Goal: Task Accomplishment & Management: Manage account settings

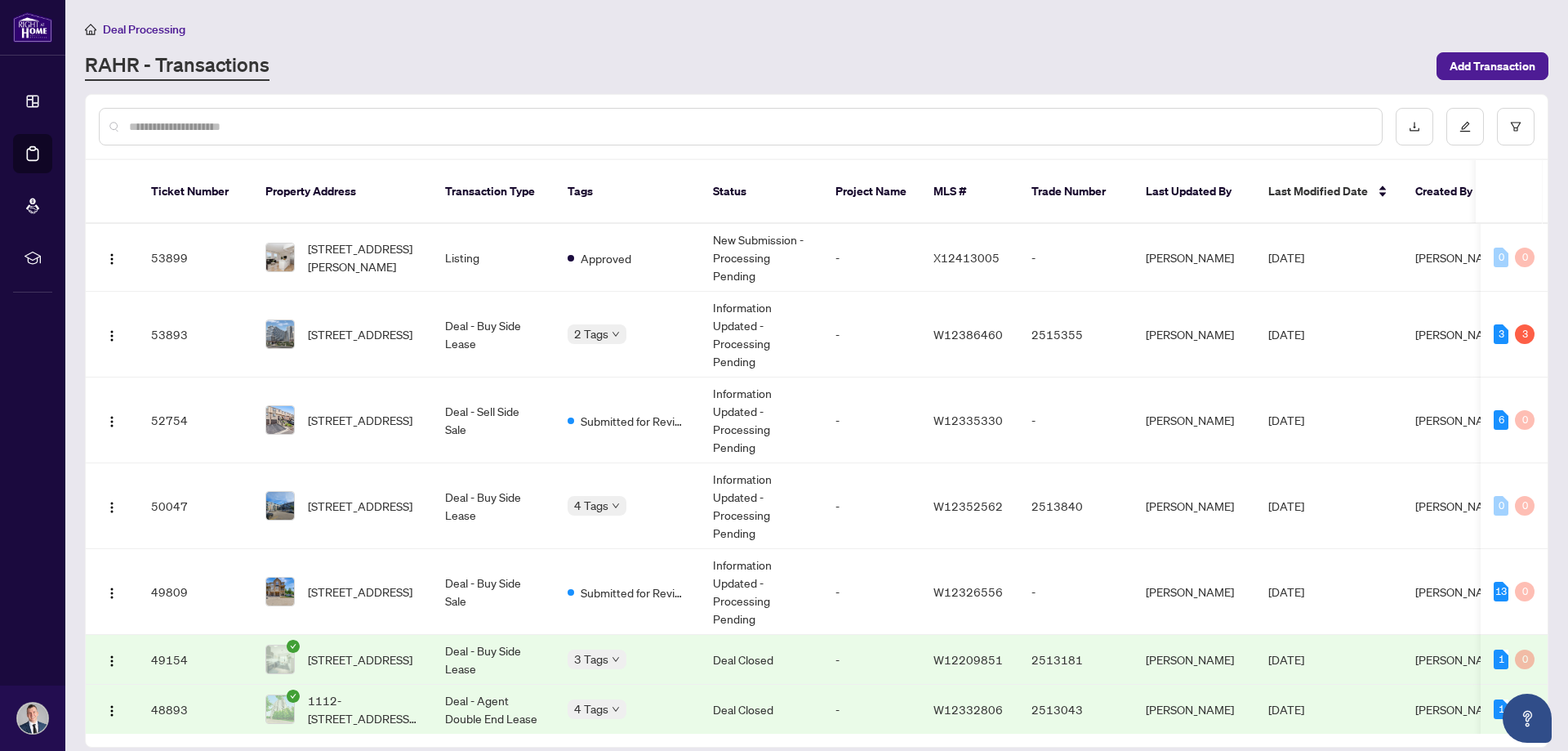
click at [116, 26] on span "Deal Processing" at bounding box center [145, 29] width 83 height 15
click at [136, 36] on li "Deal Processing" at bounding box center [134, 29] width 101 height 19
click at [139, 33] on span "Deal Processing" at bounding box center [145, 29] width 83 height 15
click at [121, 29] on span "Deal Processing" at bounding box center [145, 29] width 83 height 15
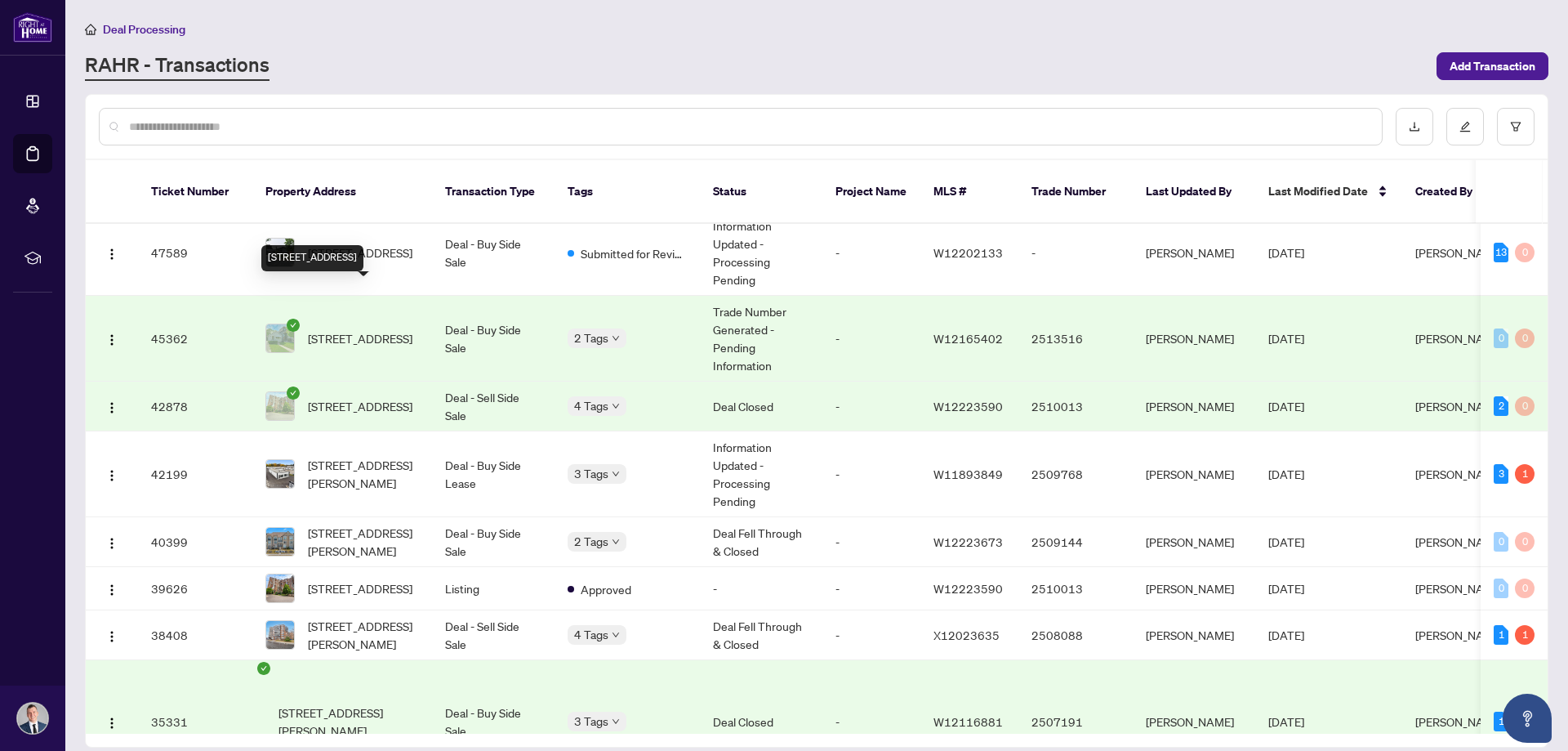
scroll to position [818, 0]
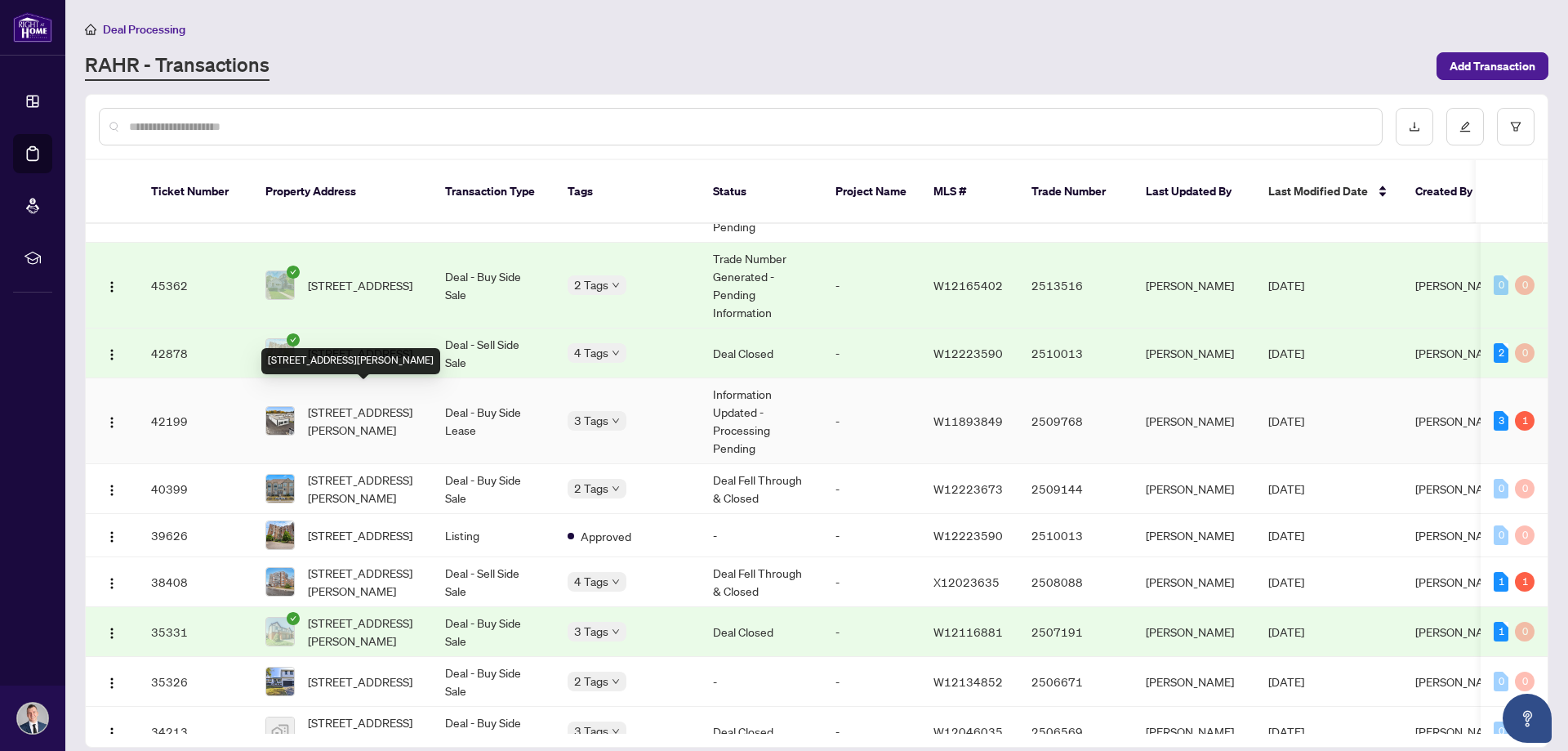
click at [345, 403] on span "[STREET_ADDRESS][PERSON_NAME]" at bounding box center [364, 421] width 111 height 36
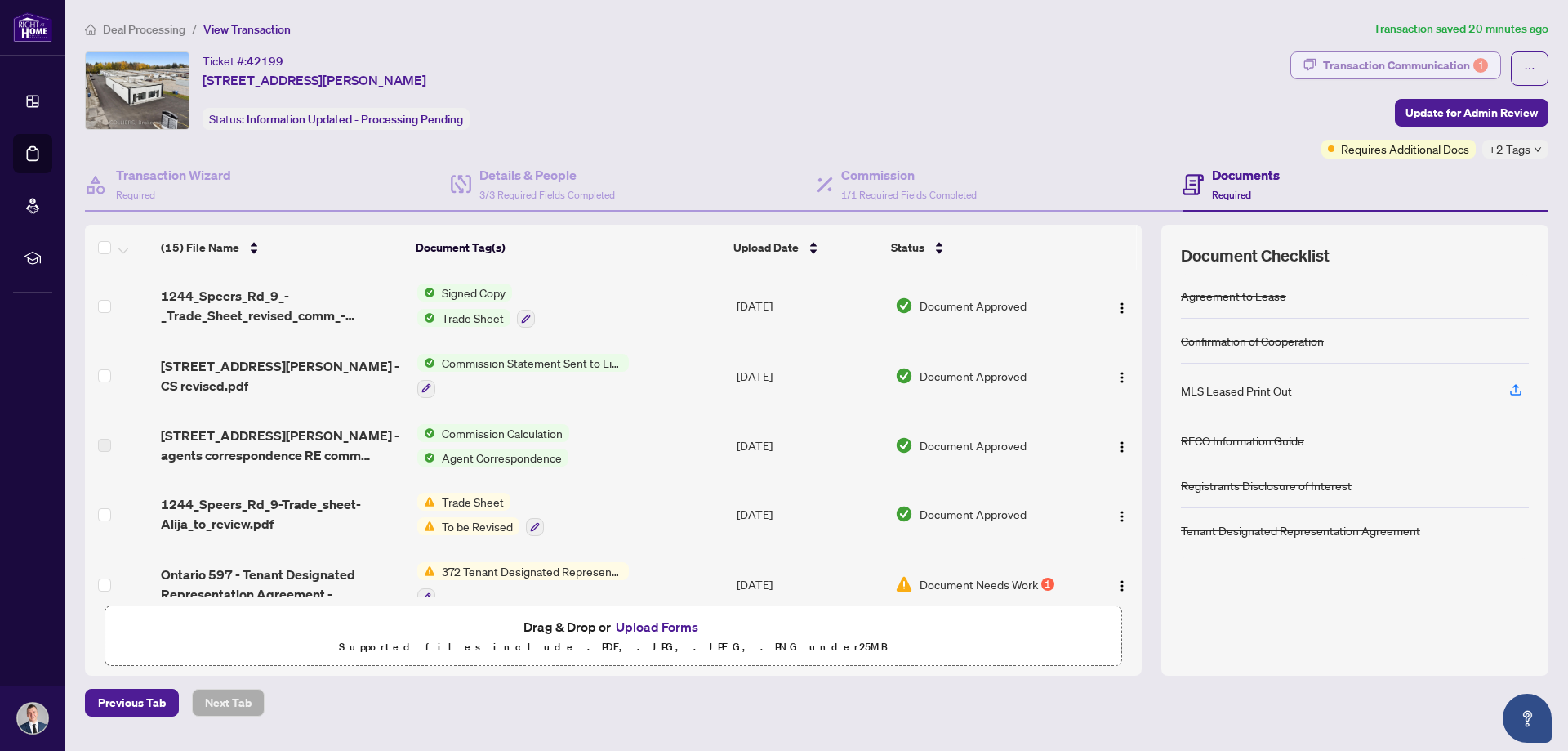
click at [1402, 63] on div "Transaction Communication 1" at bounding box center [1406, 66] width 165 height 26
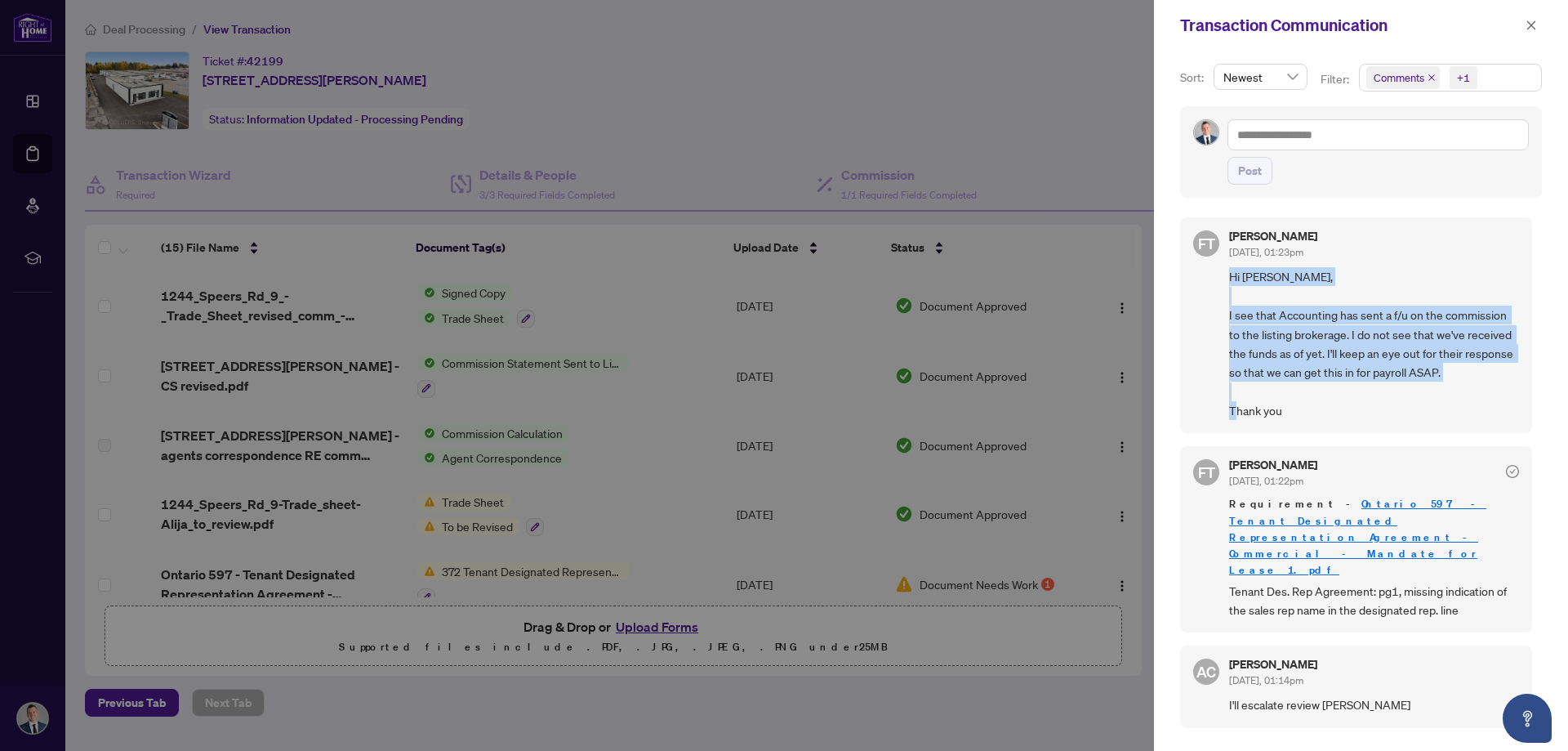
drag, startPoint x: 1230, startPoint y: 277, endPoint x: 1308, endPoint y: 452, distance: 191.6
click at [1308, 452] on div "FT [PERSON_NAME] [DATE], 01:23pm Hi [PERSON_NAME], I see that Accounting has se…" at bounding box center [1360, 475] width 362 height 534
copy span "Hi [PERSON_NAME], I see that Accounting has sent a f/u on the commission to the…"
click at [1521, 25] on button "button" at bounding box center [1531, 25] width 22 height 20
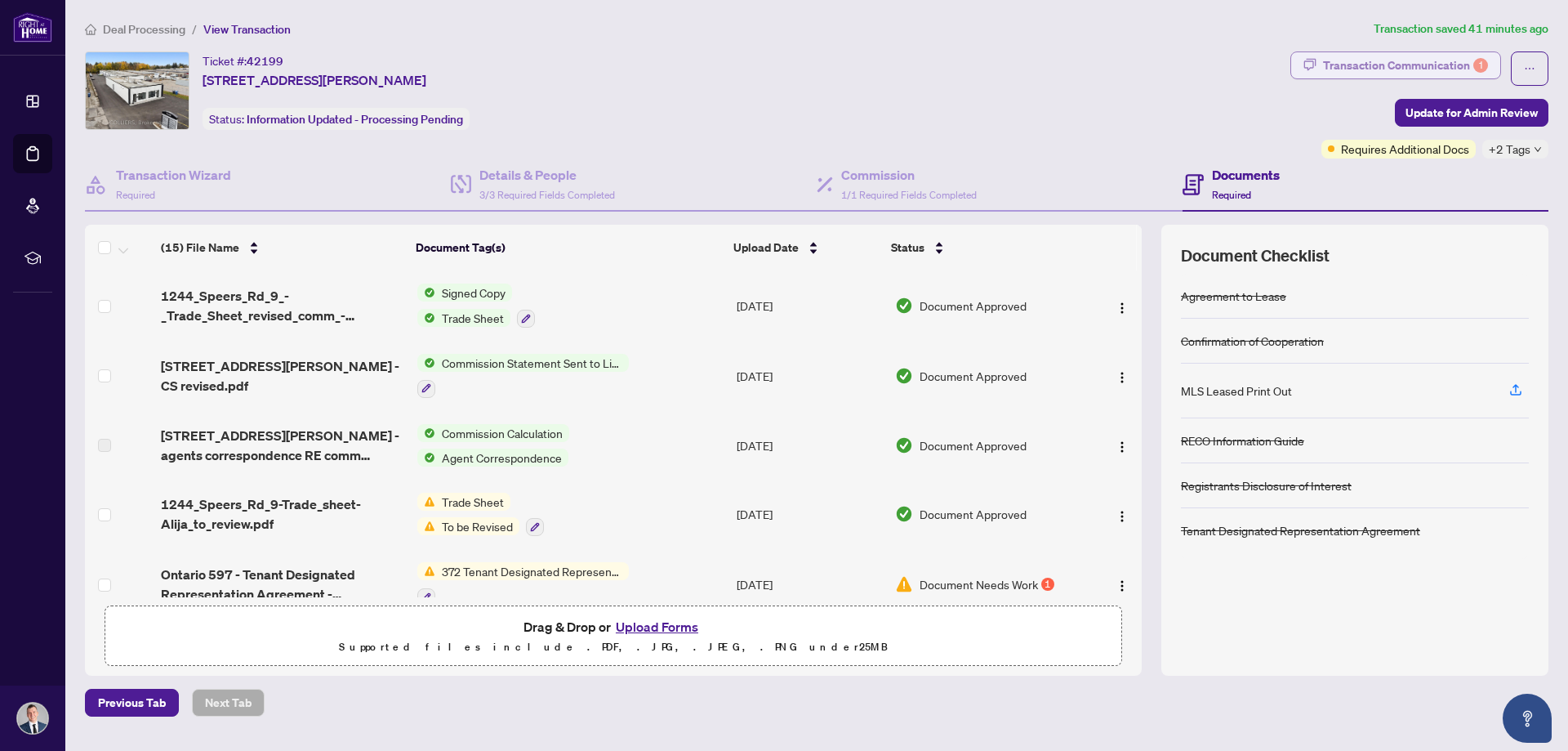
click at [1377, 60] on div "Transaction Communication 1" at bounding box center [1406, 66] width 165 height 26
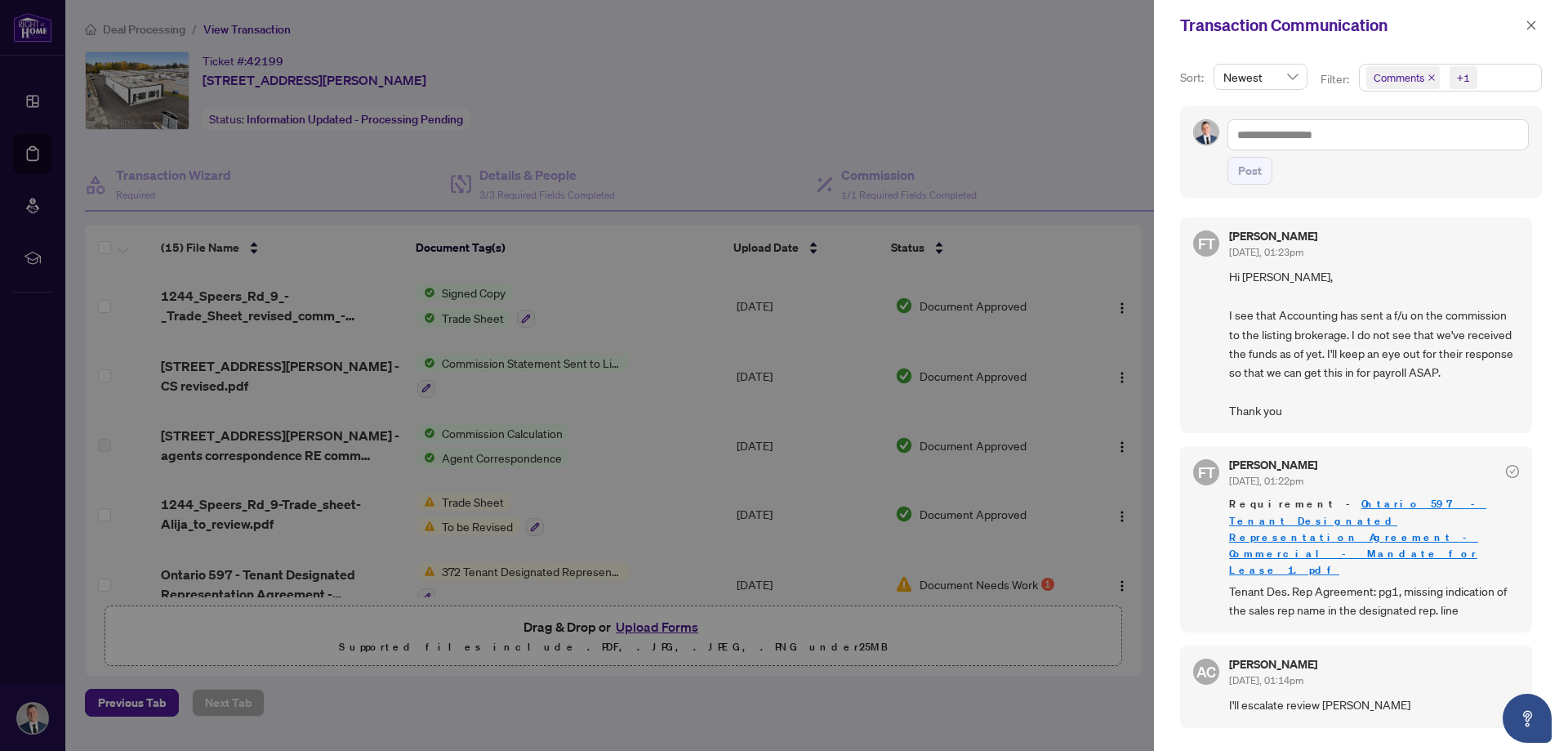
click at [1418, 520] on link "Ontario 597 - Tenant Designated Representation Agreement - Commercial - Mandate…" at bounding box center [1358, 537] width 257 height 79
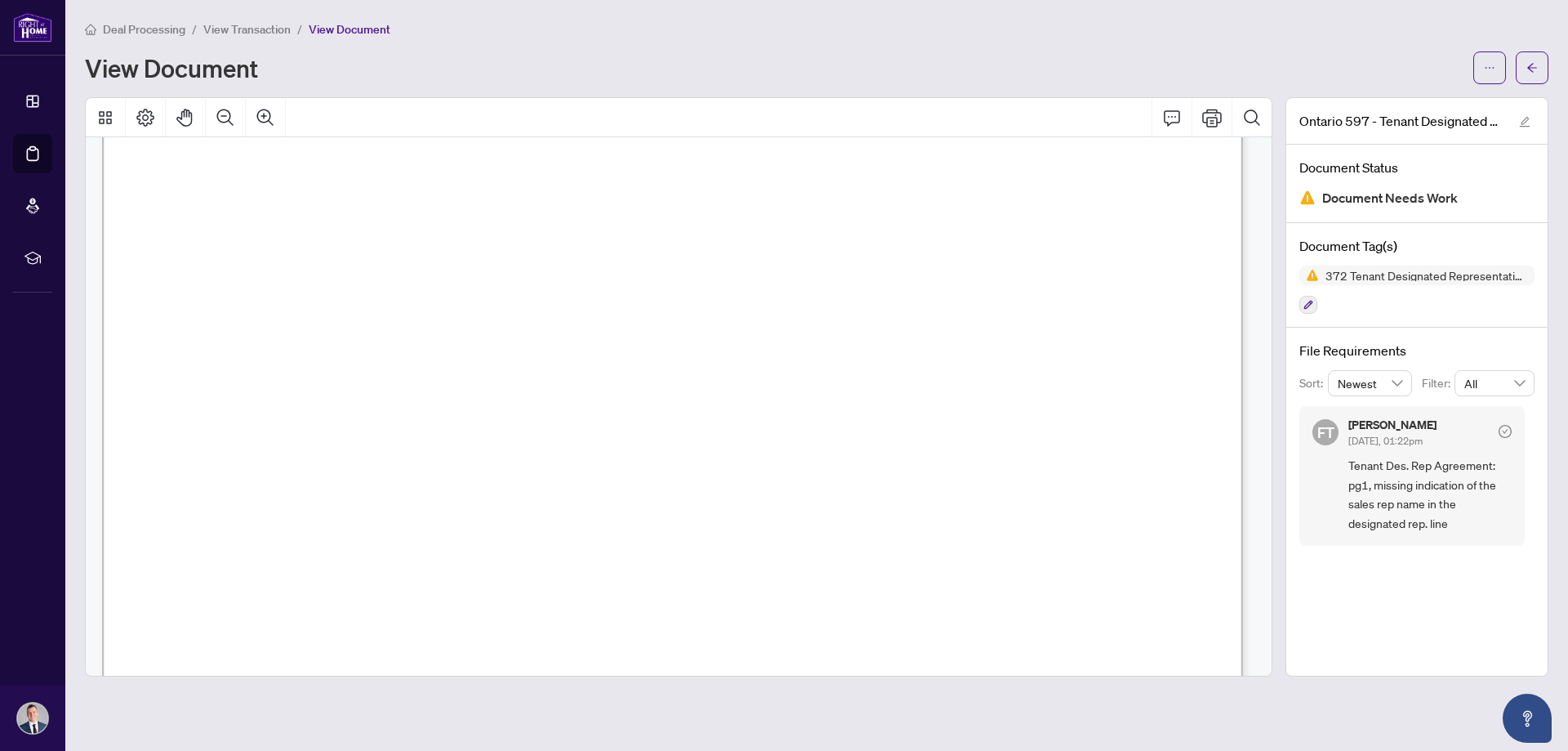
scroll to position [166, 0]
click at [1483, 66] on button "button" at bounding box center [1490, 68] width 33 height 33
click at [1395, 104] on span "Download" at bounding box center [1431, 103] width 124 height 18
click at [254, 30] on span "View Transaction" at bounding box center [247, 29] width 87 height 15
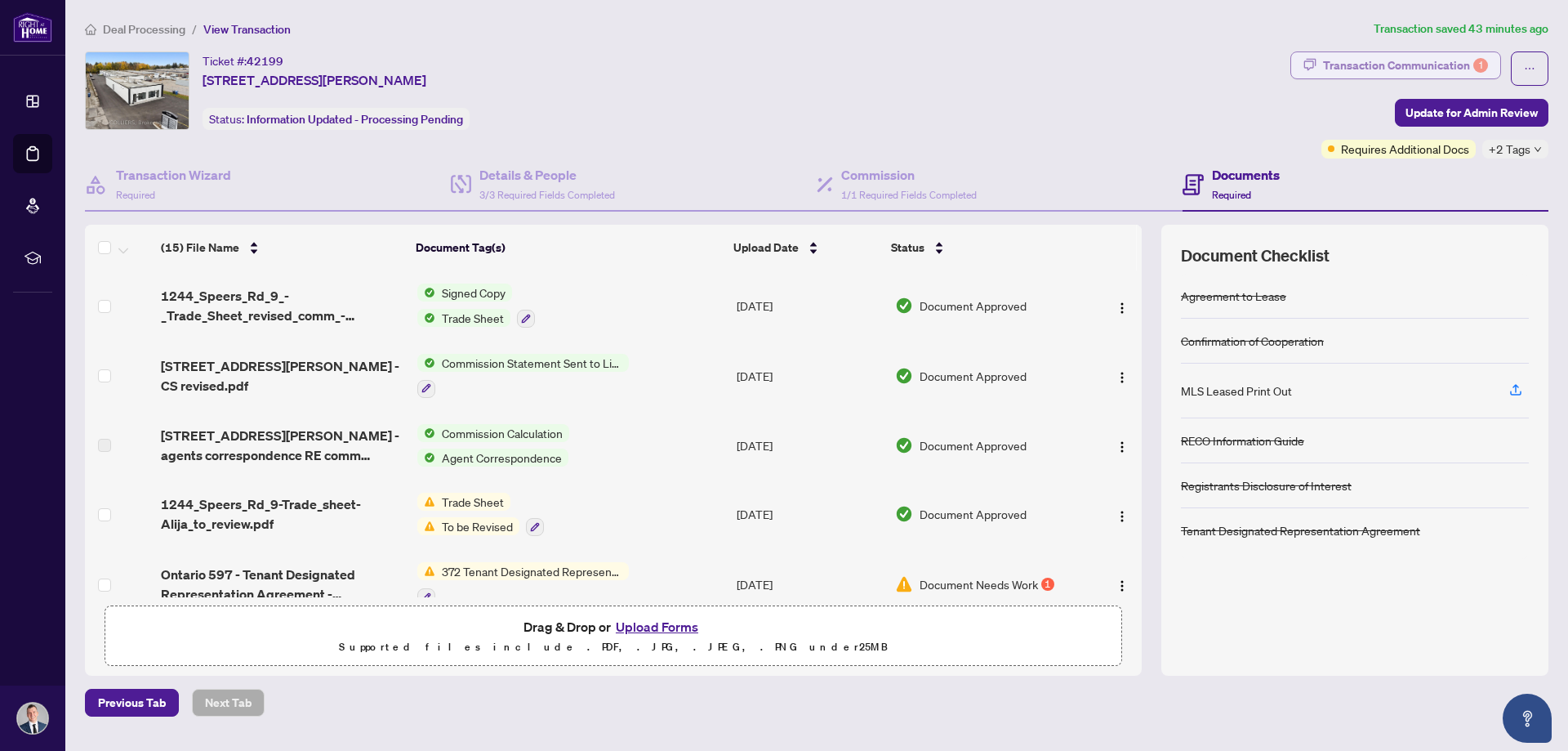
click at [1452, 61] on div "Transaction Communication 1" at bounding box center [1406, 66] width 165 height 26
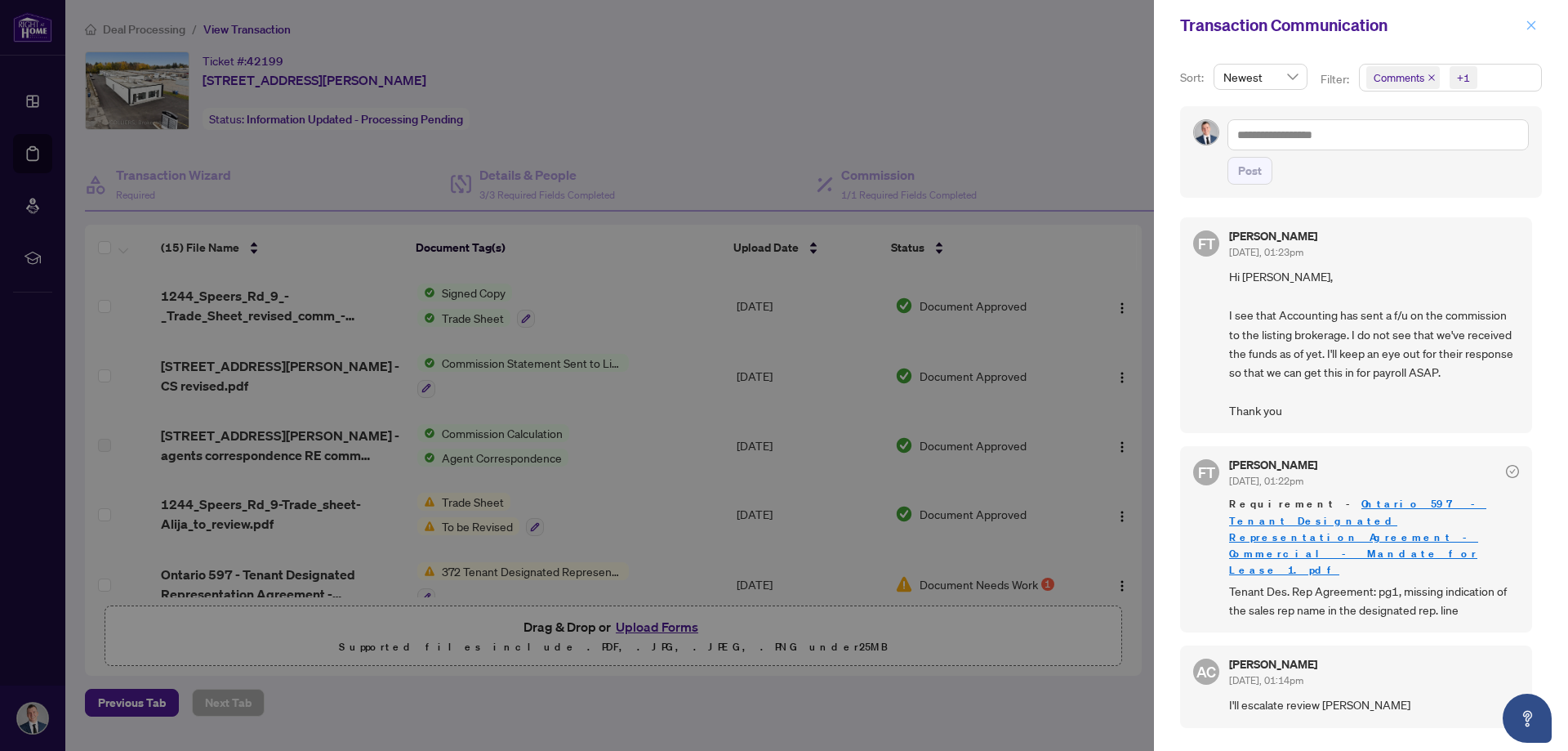
click at [1527, 23] on icon "close" at bounding box center [1531, 25] width 11 height 11
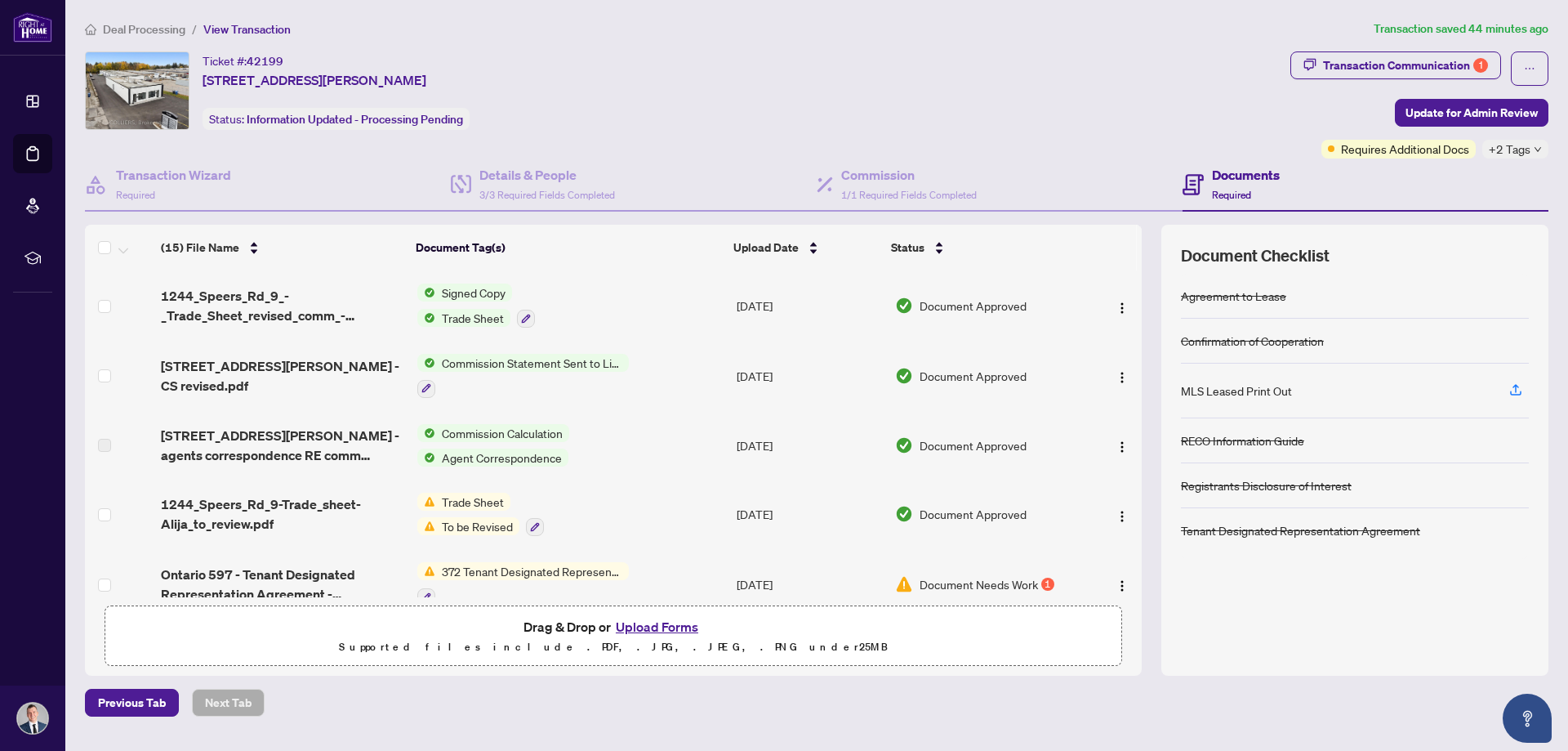
click at [630, 628] on button "Upload Forms" at bounding box center [657, 627] width 92 height 22
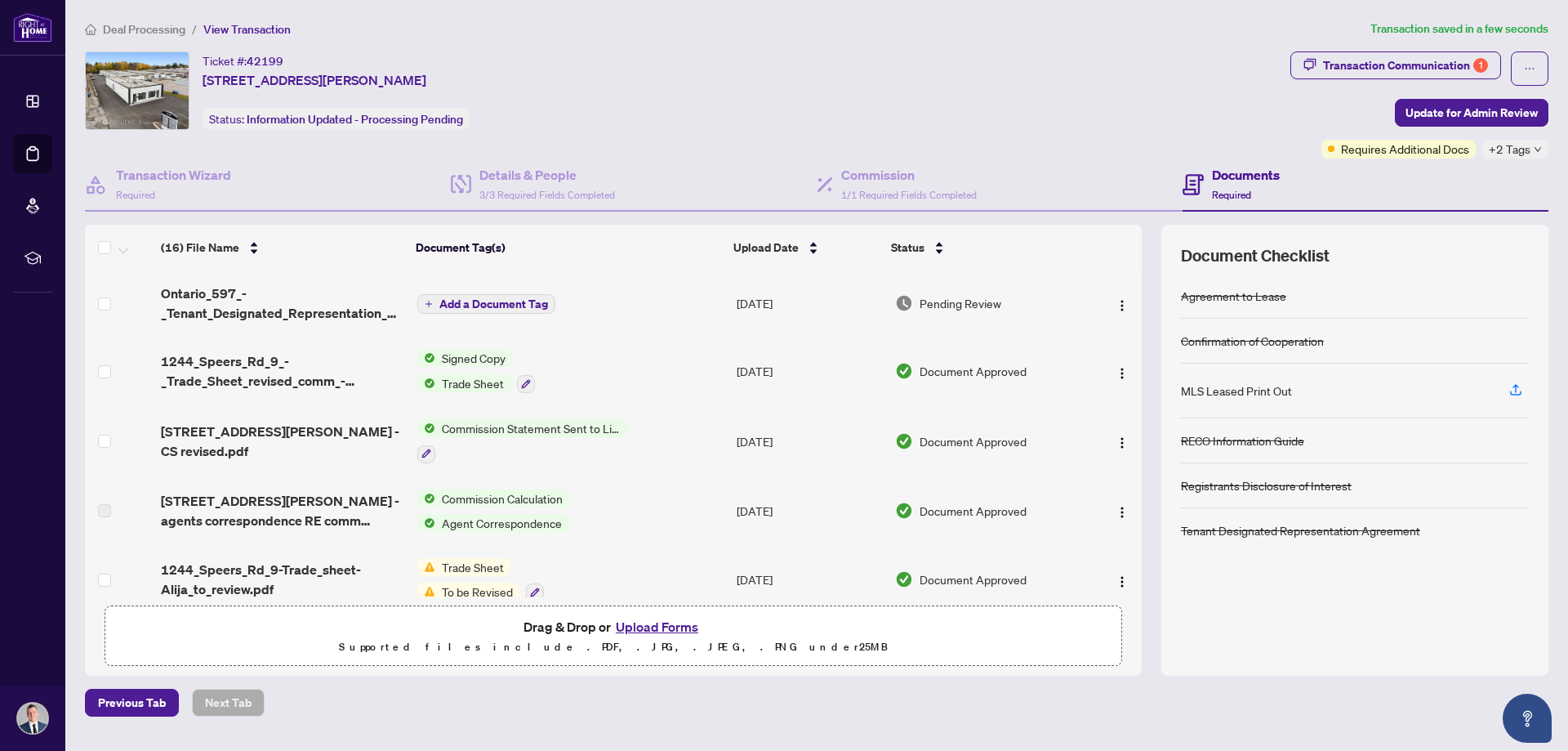
click at [127, 26] on span "Deal Processing" at bounding box center [145, 29] width 83 height 15
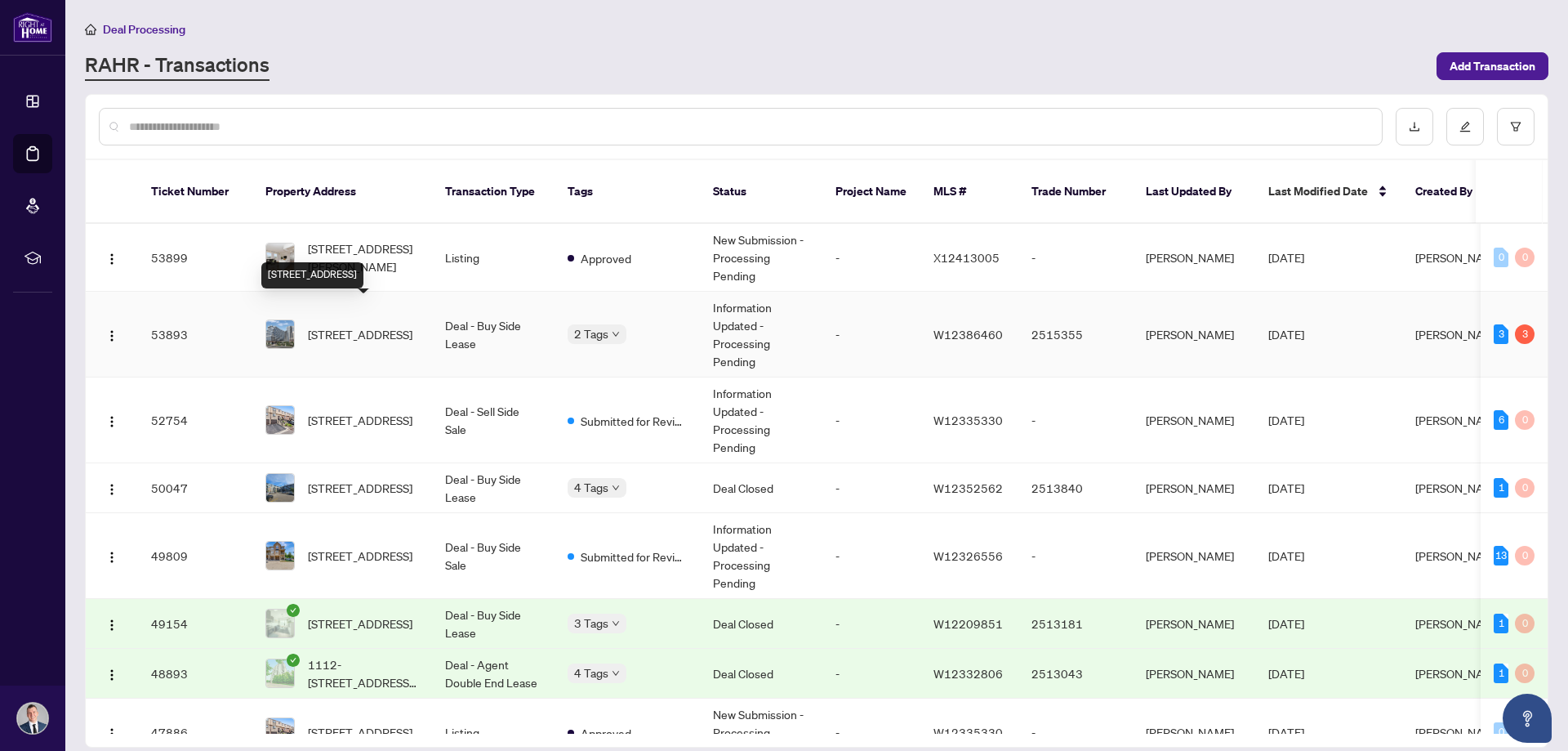
click at [341, 325] on span "[STREET_ADDRESS]" at bounding box center [360, 334] width 104 height 18
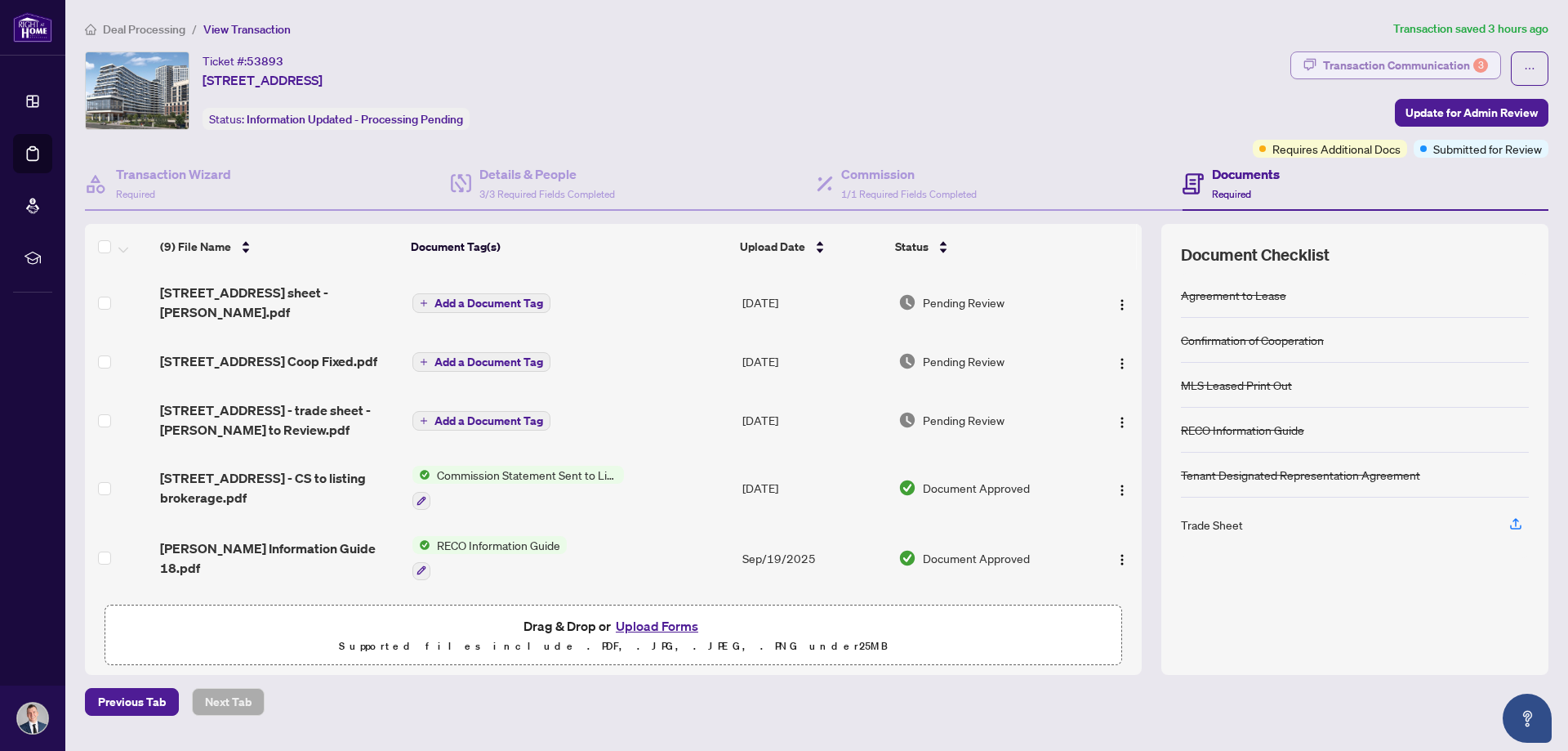
click at [1351, 62] on div "Transaction Communication 3" at bounding box center [1406, 66] width 165 height 26
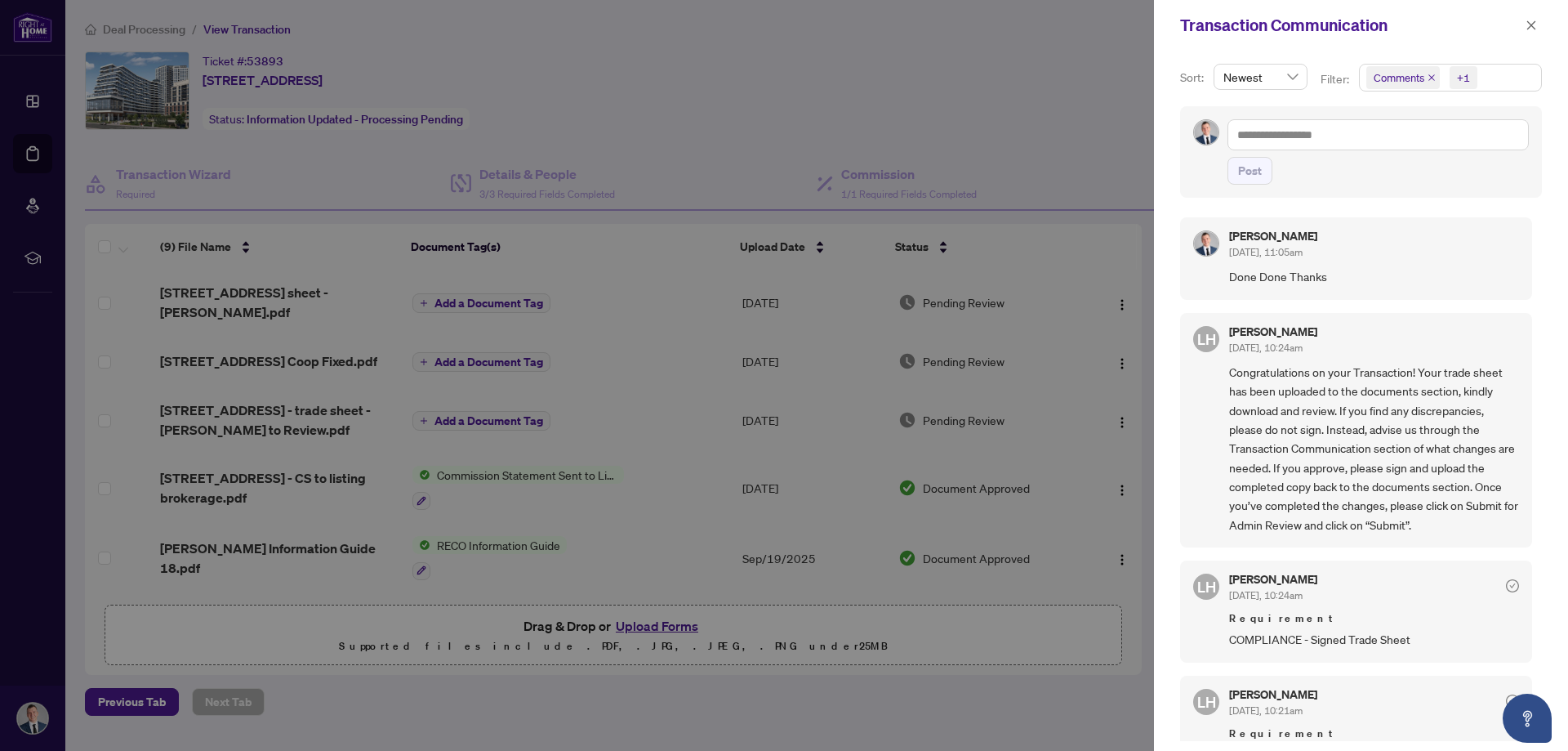
click at [877, 67] on div at bounding box center [784, 375] width 1568 height 751
